Goal: Communication & Community: Connect with others

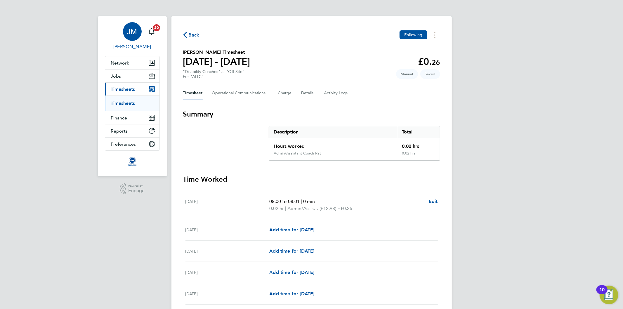
click at [138, 30] on div "JM" at bounding box center [132, 31] width 19 height 19
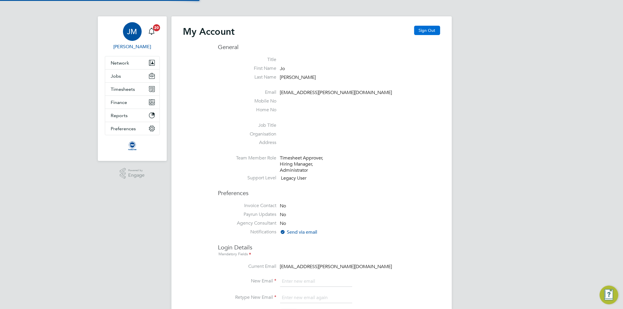
type input "[EMAIL_ADDRESS][PERSON_NAME][DOMAIN_NAME]"
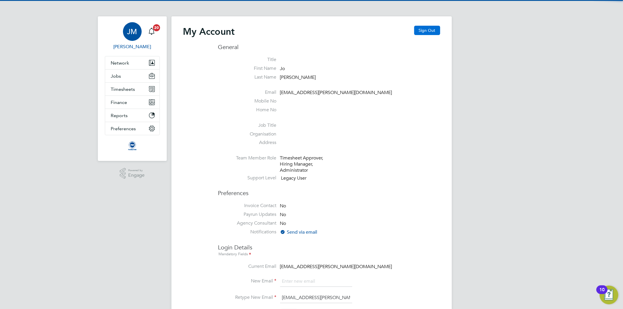
click at [432, 29] on button "Sign Out" at bounding box center [427, 30] width 26 height 9
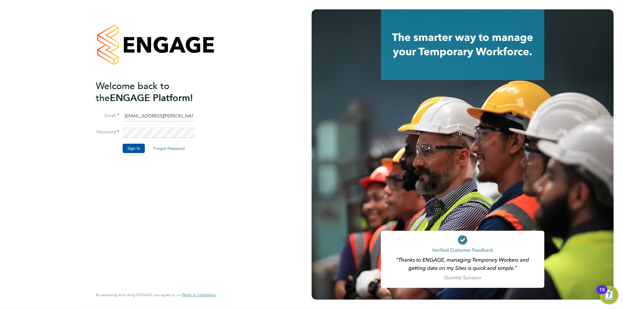
click at [168, 122] on li "Email [EMAIL_ADDRESS][PERSON_NAME][DOMAIN_NAME]" at bounding box center [153, 119] width 114 height 16
click at [170, 116] on input "[EMAIL_ADDRESS][PERSON_NAME][DOMAIN_NAME]" at bounding box center [159, 116] width 72 height 11
type input "[EMAIL_ADDRESS][PERSON_NAME][DOMAIN_NAME]"
click at [139, 146] on button "Sign In" at bounding box center [134, 148] width 22 height 9
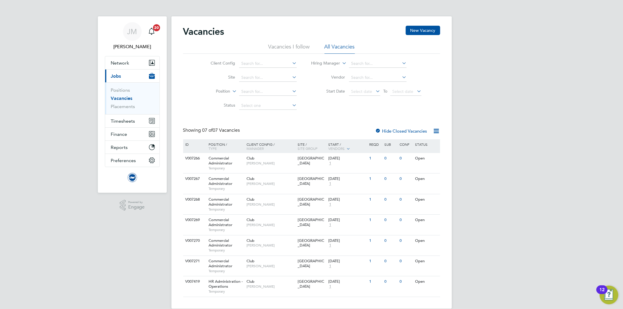
click at [231, 91] on icon at bounding box center [231, 89] width 0 height 5
click at [221, 105] on li "Type" at bounding box center [212, 106] width 36 height 8
click at [126, 121] on span "Timesheets" at bounding box center [123, 121] width 24 height 6
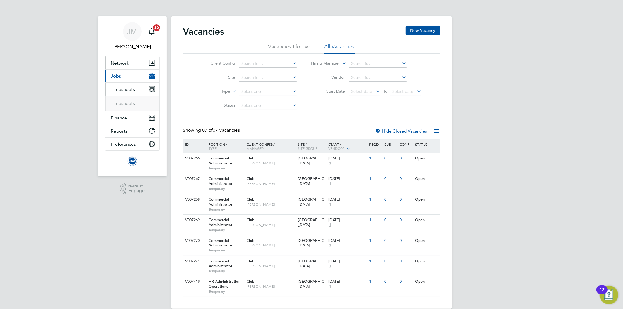
click at [121, 63] on span "Network" at bounding box center [120, 63] width 18 height 6
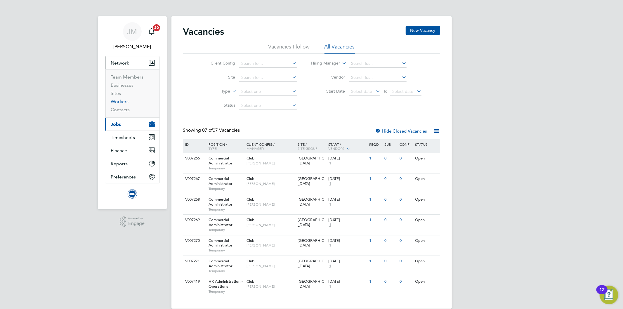
click at [121, 102] on link "Workers" at bounding box center [120, 102] width 18 height 6
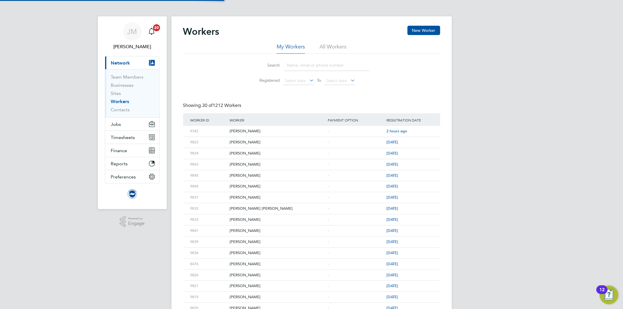
click at [329, 62] on input at bounding box center [326, 65] width 85 height 11
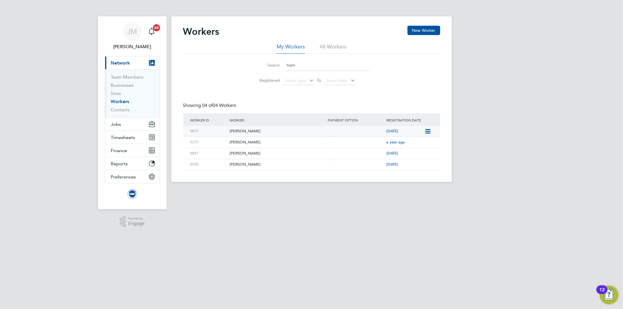
type input "horn"
click at [429, 132] on icon at bounding box center [427, 131] width 6 height 7
click at [422, 145] on li "Invite Worker" at bounding box center [413, 145] width 32 height 8
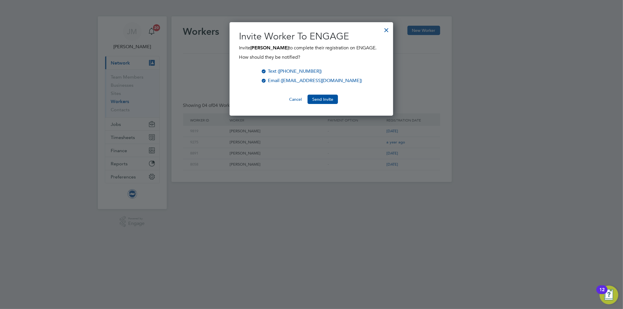
scroll to position [94, 164]
click at [329, 99] on button "Send Invite" at bounding box center [322, 99] width 30 height 9
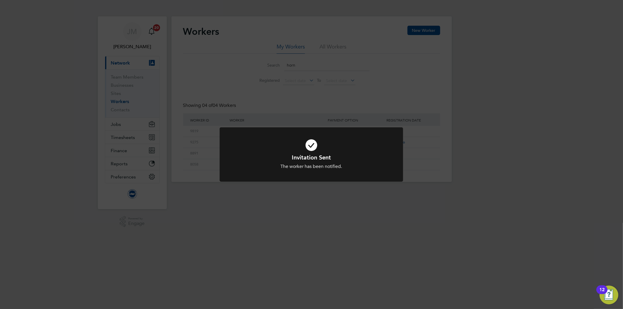
drag, startPoint x: 291, startPoint y: 230, endPoint x: 280, endPoint y: 217, distance: 17.2
click at [291, 229] on div "Invitation Sent The worker has been notified. Cancel Okay" at bounding box center [311, 154] width 623 height 309
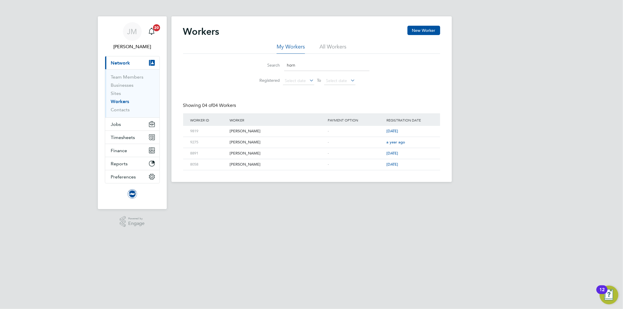
click at [252, 191] on html "[PERSON_NAME] Notifications 20 Applications: Current page: Network Team Members…" at bounding box center [311, 95] width 623 height 191
